Goal: Submit feedback/report problem

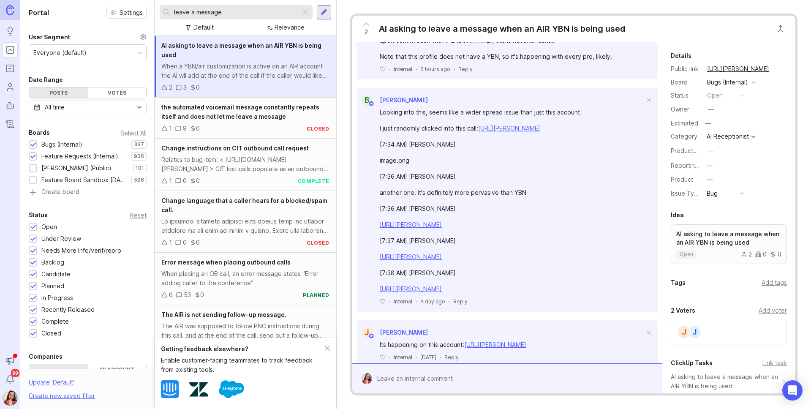
scroll to position [360, 0]
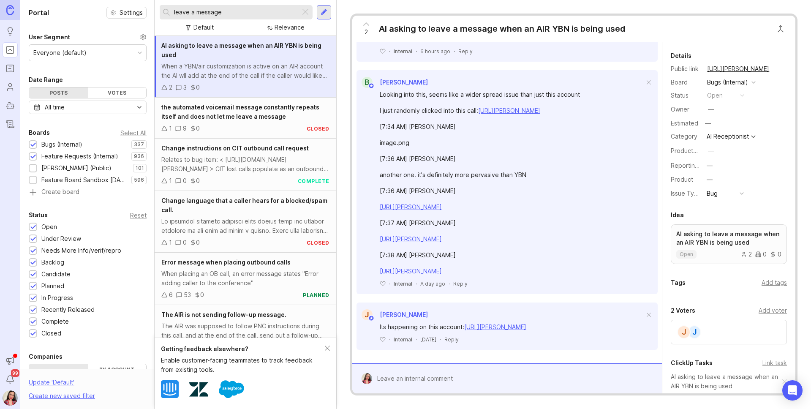
click at [459, 374] on div at bounding box center [513, 378] width 282 height 16
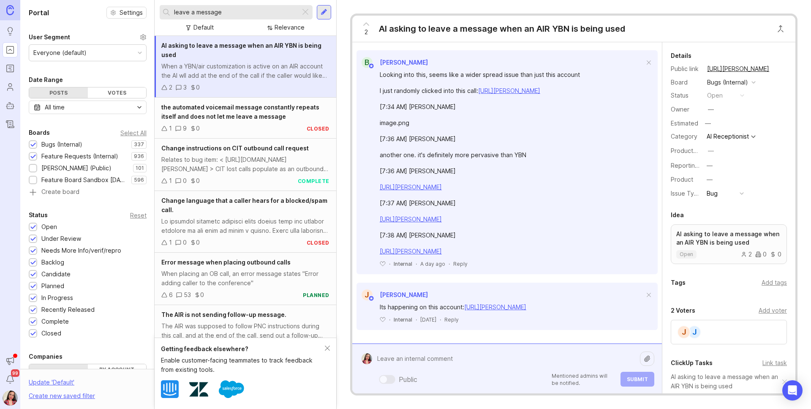
paste textarea "[URL][PERSON_NAME]"
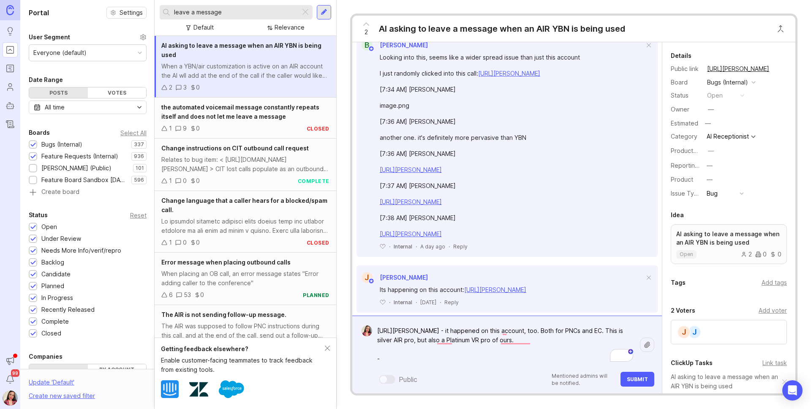
paste textarea "[URL][PERSON_NAME]"
click at [592, 338] on textarea "[URL][PERSON_NAME] - it happened on this account, too. Both for PNCs and EC. Th…" at bounding box center [506, 345] width 268 height 44
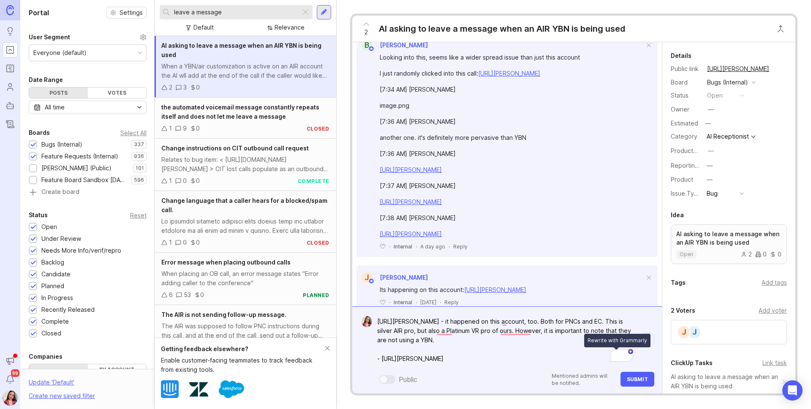
click at [611, 357] on button "Rewrite with Grammarly" at bounding box center [616, 355] width 11 height 11
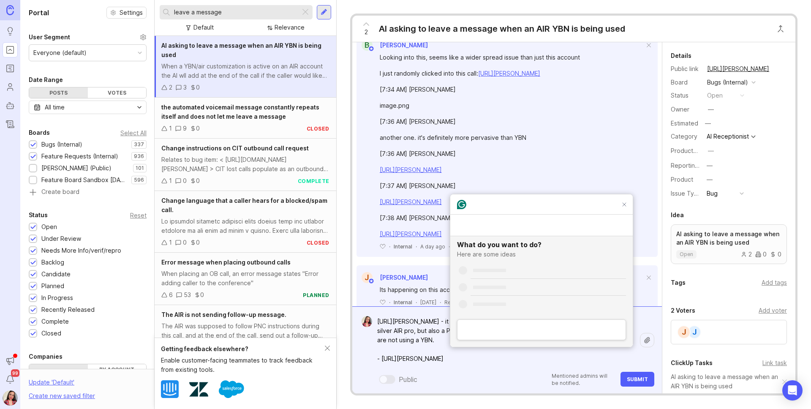
scroll to position [0, 0]
drag, startPoint x: 629, startPoint y: 222, endPoint x: 623, endPoint y: 300, distance: 78.4
click at [629, 222] on div "Grammarly Assistant What do you want to do? Here are some ideas" at bounding box center [541, 270] width 182 height 152
click at [627, 224] on div "Grammarly Assistant What do you want to do? Here are some ideas" at bounding box center [541, 270] width 182 height 152
click at [624, 208] on icon "Close Grammarly Assistant" at bounding box center [624, 204] width 7 height 7
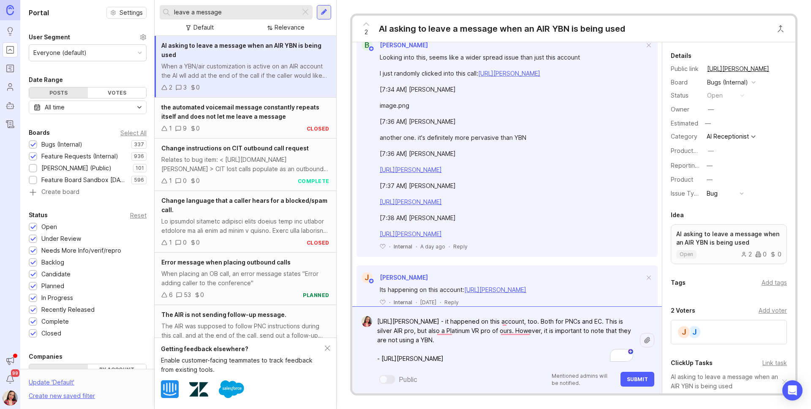
click at [597, 363] on textarea "[URL][PERSON_NAME] - it happened on this account, too. Both for PNCs and EC. Th…" at bounding box center [506, 339] width 268 height 53
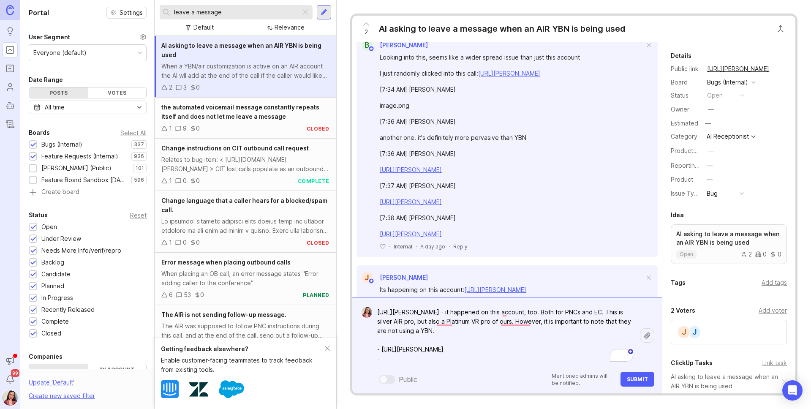
paste textarea "[URL][PERSON_NAME]"
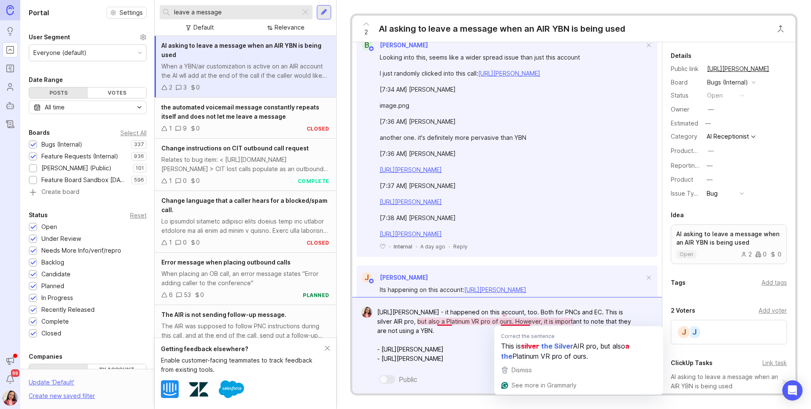
drag, startPoint x: 457, startPoint y: 340, endPoint x: 473, endPoint y: 341, distance: 15.7
click at [457, 340] on textarea "[URL][PERSON_NAME] - it happened on this account, too. Both for PNCs and EC. Th…" at bounding box center [506, 335] width 268 height 63
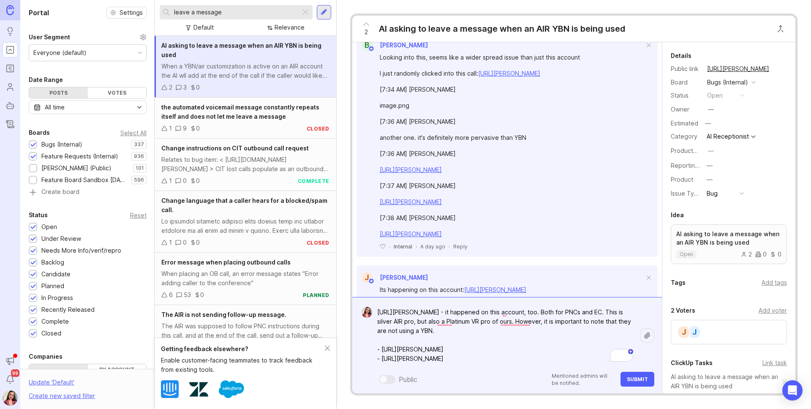
type textarea "[URL][PERSON_NAME] - it happened on this account, too. Both for PNCs and EC. Th…"
click at [639, 386] on button "Submit" at bounding box center [637, 379] width 34 height 15
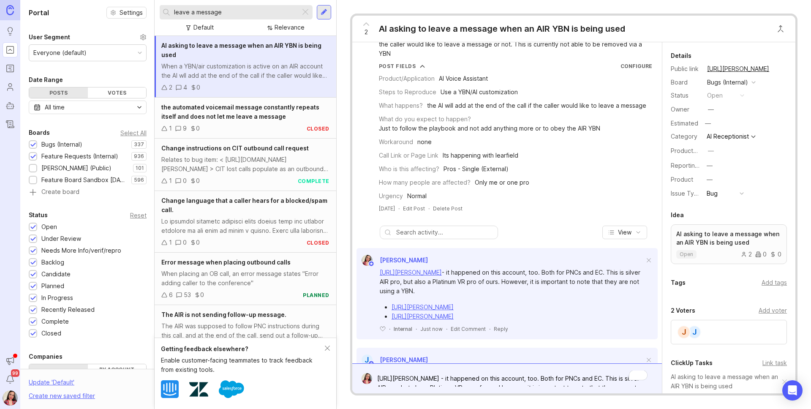
scroll to position [45, 0]
